Goal: Task Accomplishment & Management: Manage account settings

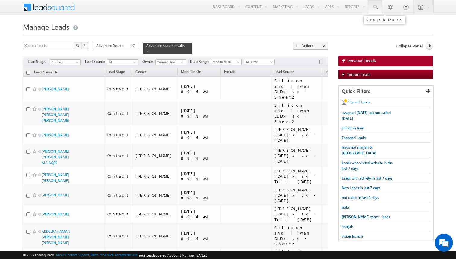
click at [377, 8] on span at bounding box center [375, 7] width 6 height 6
paste input "558896727"
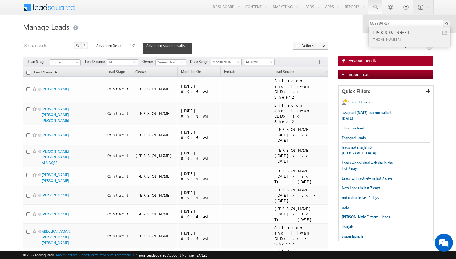
click at [445, 32] on link at bounding box center [445, 33] width 4 height 4
drag, startPoint x: 402, startPoint y: 24, endPoint x: 343, endPoint y: 24, distance: 58.8
paste input "05574833"
type input "505574833"
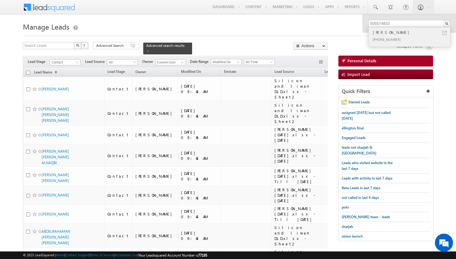
click at [444, 33] on link at bounding box center [445, 33] width 4 height 4
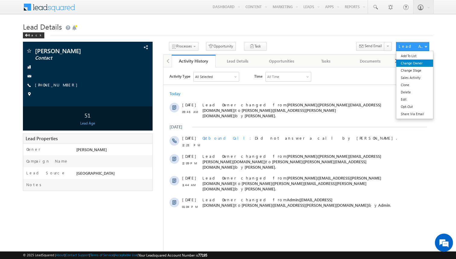
click at [413, 64] on link "Change Owner" at bounding box center [415, 62] width 37 height 7
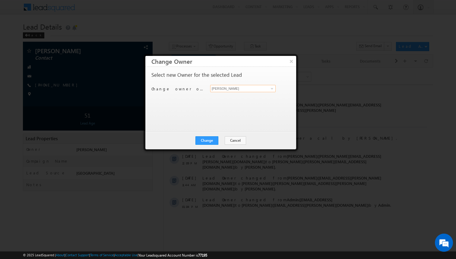
click at [247, 89] on input "[PERSON_NAME]" at bounding box center [242, 88] width 65 height 7
type input "Rahul Joshi"
click at [216, 137] on button "Change" at bounding box center [207, 140] width 23 height 8
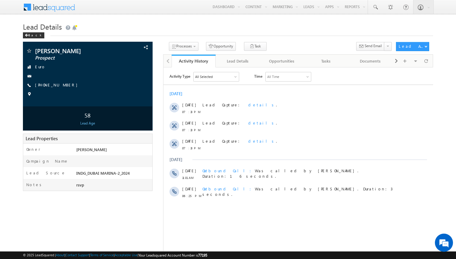
click at [258, 206] on html "Activity Type All Selected Select All Sales Activities 1 Sales Activity Opportu…" at bounding box center [298, 136] width 270 height 139
